Goal: Find specific page/section: Find specific page/section

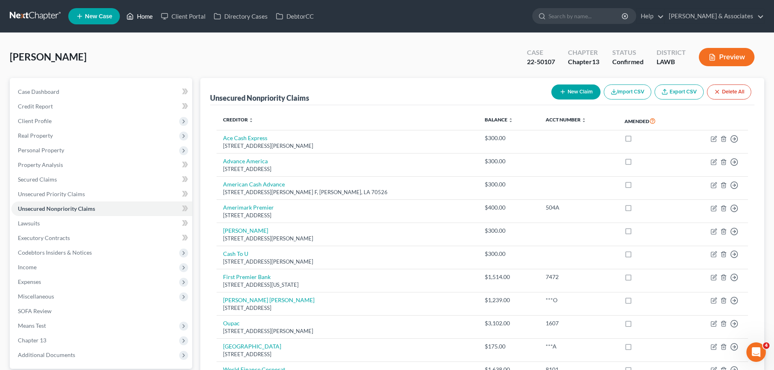
click at [136, 11] on link "Home" at bounding box center [139, 16] width 35 height 15
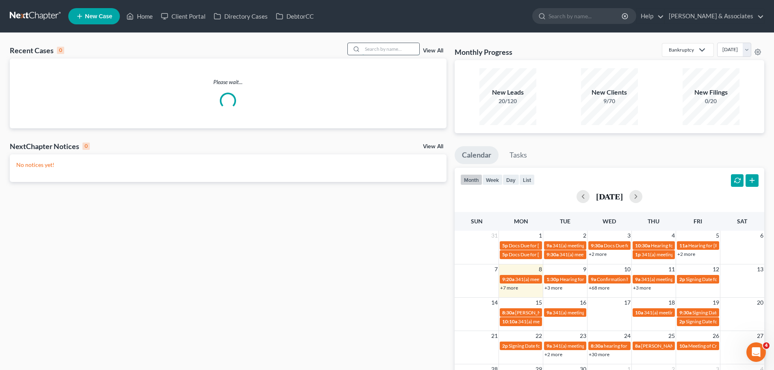
click at [372, 52] on input "search" at bounding box center [391, 49] width 57 height 12
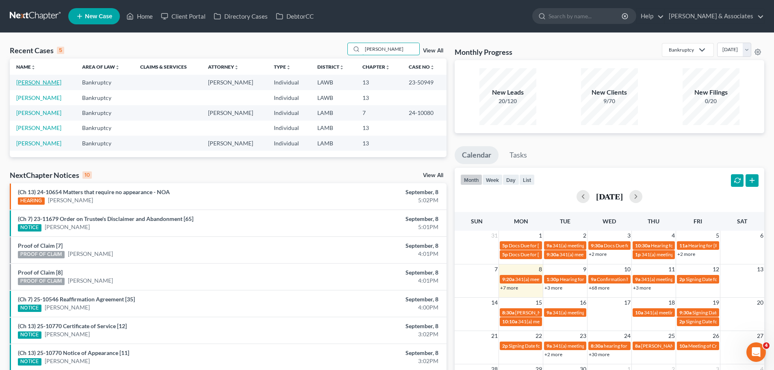
type input "[PERSON_NAME]"
click at [44, 84] on link "[PERSON_NAME]" at bounding box center [38, 82] width 45 height 7
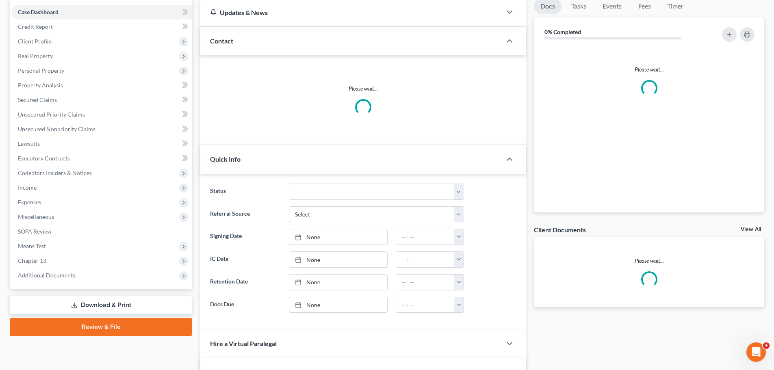
scroll to position [81, 0]
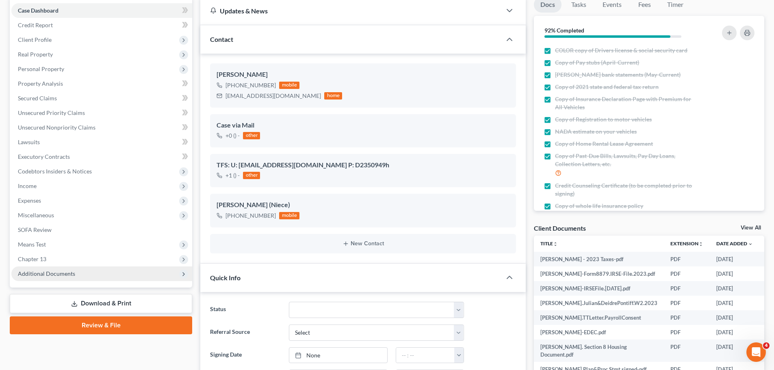
click at [66, 276] on span "Additional Documents" at bounding box center [46, 273] width 57 height 7
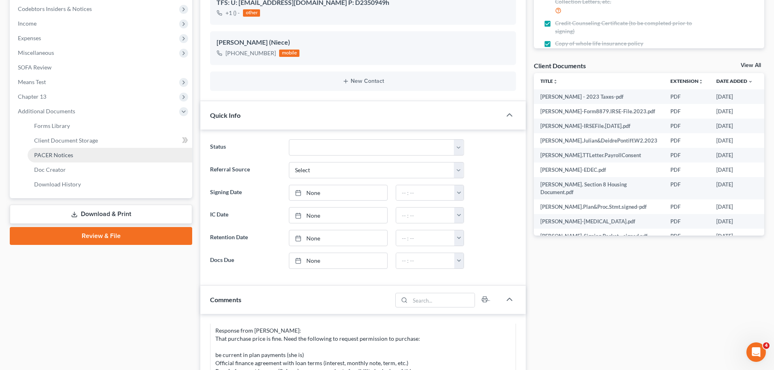
scroll to position [204, 0]
click at [56, 157] on span "PACER Notices" at bounding box center [53, 155] width 39 height 7
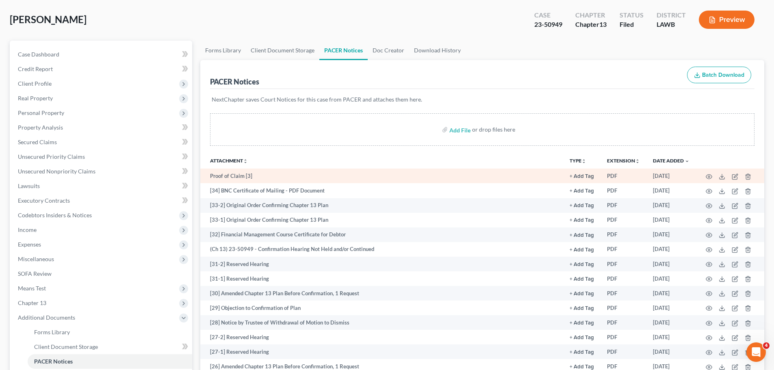
scroll to position [41, 0]
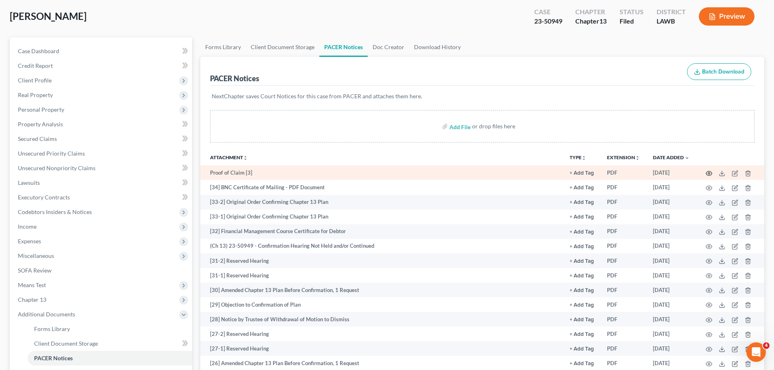
click at [708, 176] on icon "button" at bounding box center [710, 173] width 6 height 4
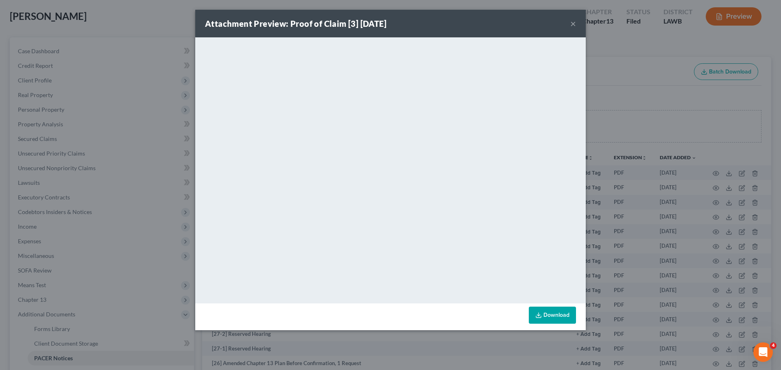
drag, startPoint x: 575, startPoint y: 25, endPoint x: 573, endPoint y: 37, distance: 12.8
click at [576, 24] on div "Attachment Preview: Proof of Claim [3] [DATE] ×" at bounding box center [390, 24] width 390 height 28
click at [572, 21] on button "×" at bounding box center [573, 24] width 6 height 10
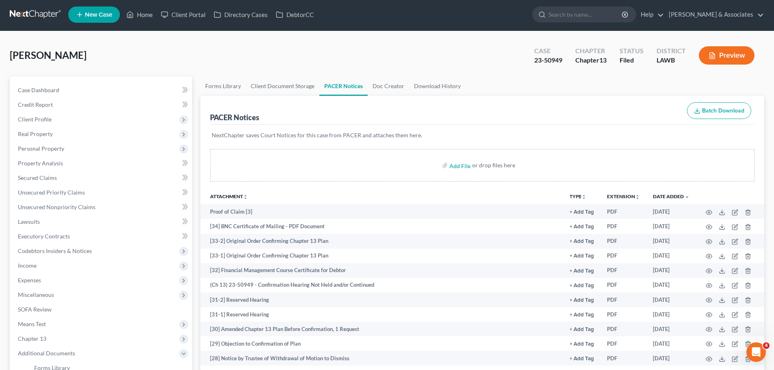
scroll to position [0, 0]
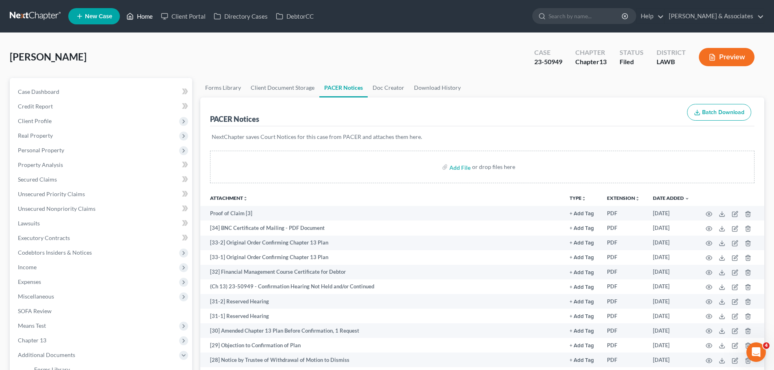
click at [142, 12] on link "Home" at bounding box center [139, 16] width 35 height 15
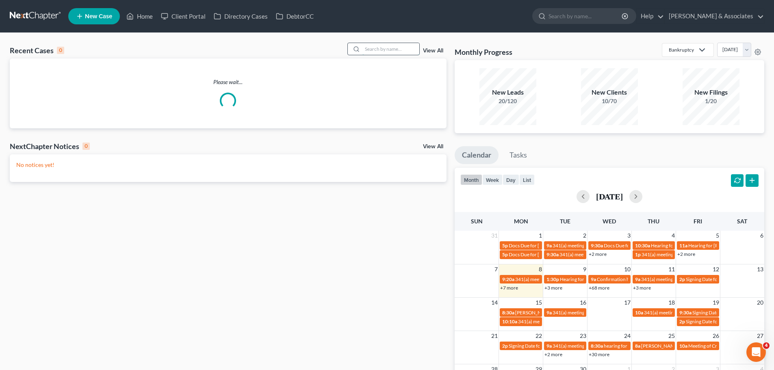
drag, startPoint x: 397, startPoint y: 49, endPoint x: 370, endPoint y: 90, distance: 49.0
click at [393, 56] on div "Recent Cases 0 View All" at bounding box center [228, 51] width 437 height 16
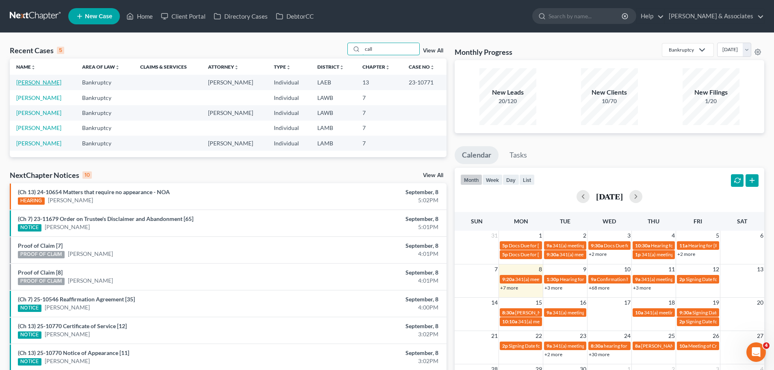
type input "call"
click at [35, 84] on link "[PERSON_NAME]" at bounding box center [38, 82] width 45 height 7
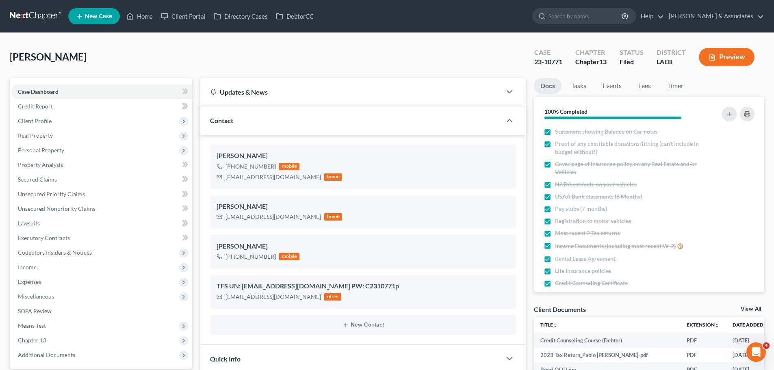
drag, startPoint x: 74, startPoint y: 58, endPoint x: 11, endPoint y: 61, distance: 63.9
click at [11, 61] on div "[PERSON_NAME] Upgraded Case 23-10771 Chapter Chapter 13 Status Filed District L…" at bounding box center [387, 60] width 755 height 35
copy span "[PERSON_NAME]"
